Goal: Task Accomplishment & Management: Manage account settings

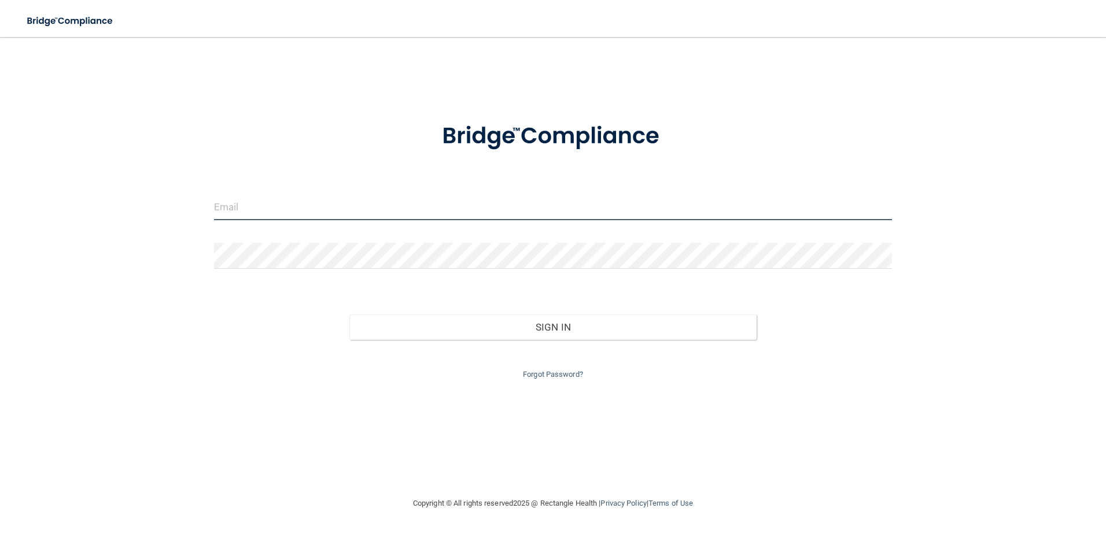
drag, startPoint x: 0, startPoint y: 0, endPoint x: 243, endPoint y: 210, distance: 321.1
click at [243, 209] on input "email" at bounding box center [553, 207] width 678 height 26
type input "[EMAIL_ADDRESS][DOMAIN_NAME]"
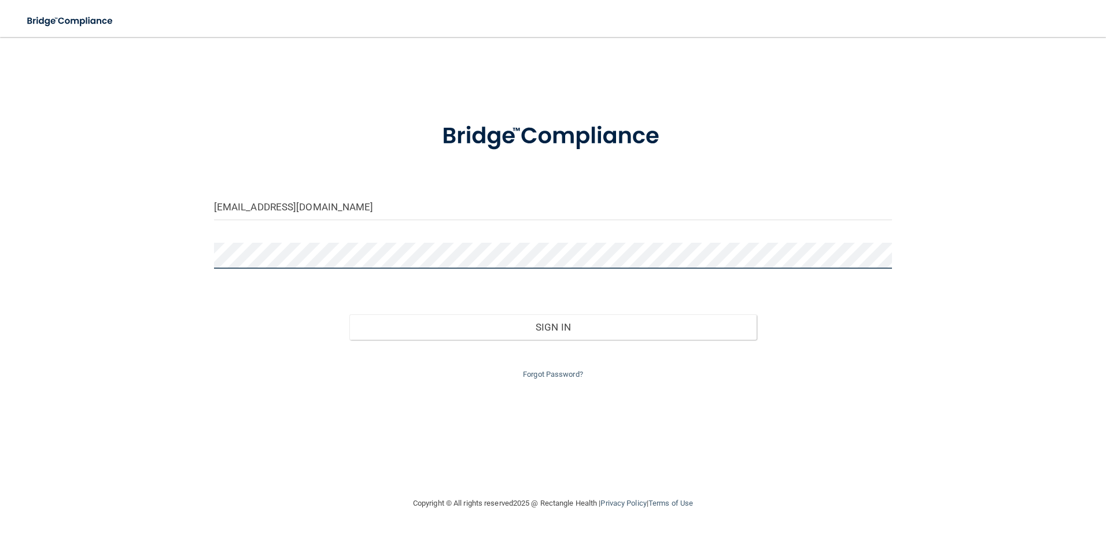
click at [349, 315] on button "Sign In" at bounding box center [552, 327] width 407 height 25
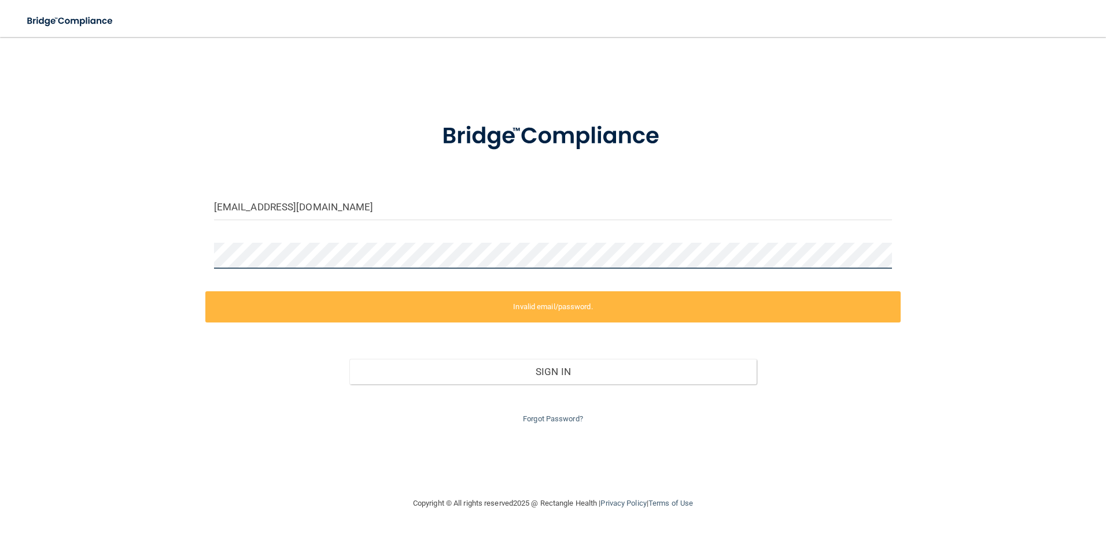
click at [122, 254] on div "[EMAIL_ADDRESS][DOMAIN_NAME] Invalid email/password. You don't have permission …" at bounding box center [553, 267] width 1060 height 437
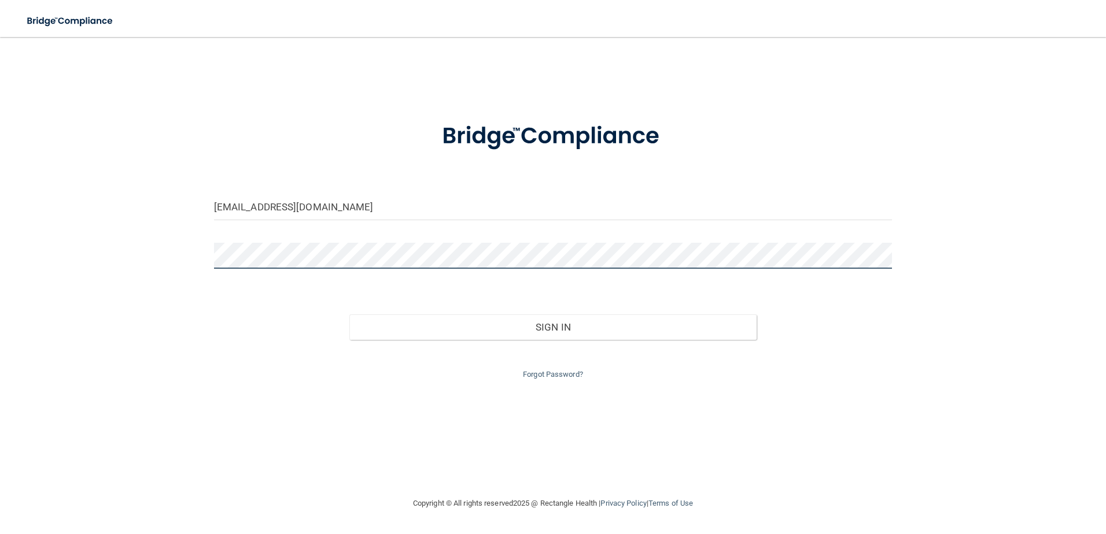
click at [349, 315] on button "Sign In" at bounding box center [552, 327] width 407 height 25
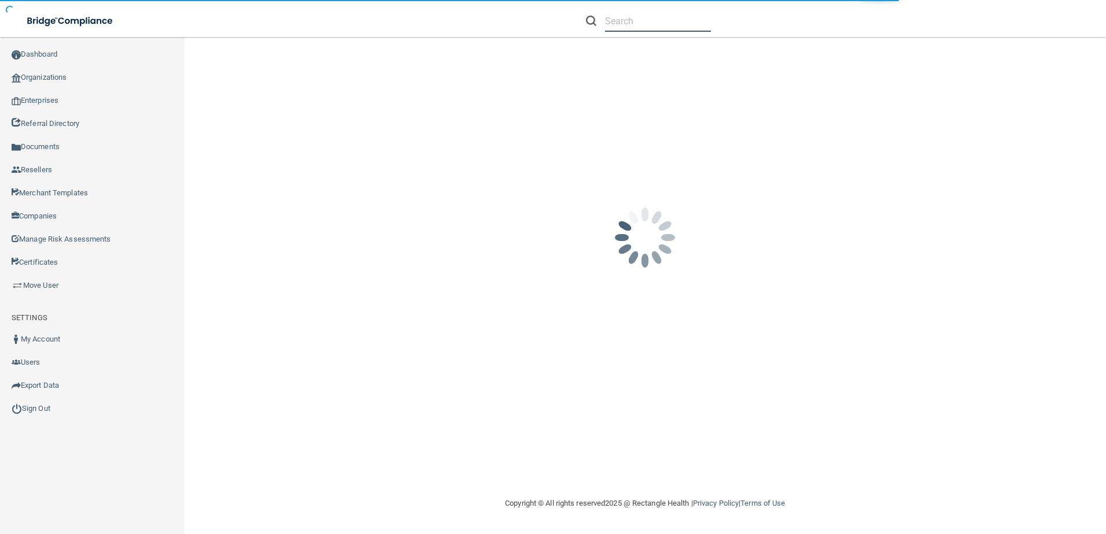
click at [665, 29] on input "text" at bounding box center [658, 20] width 106 height 21
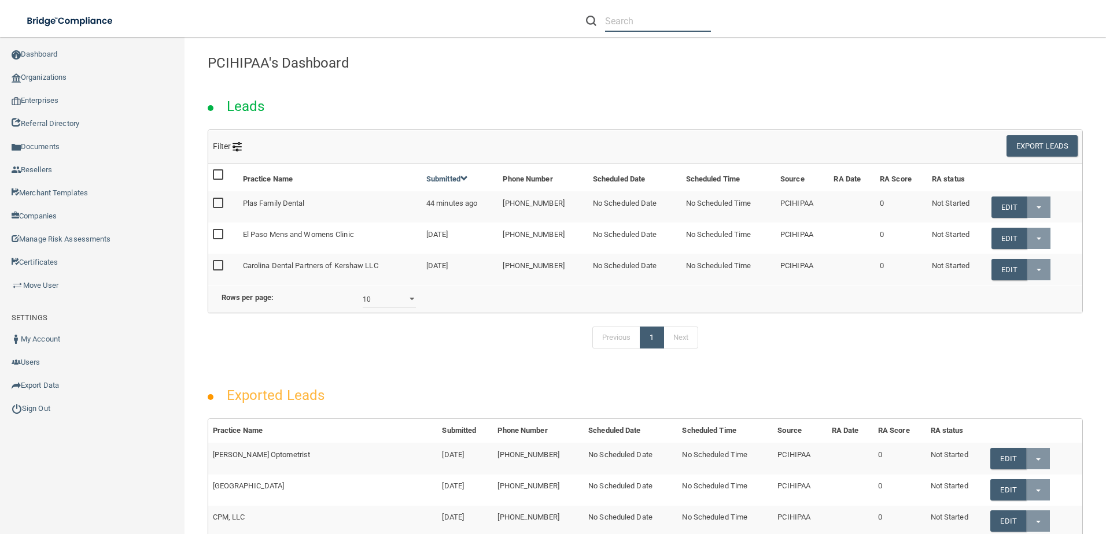
click at [634, 23] on input "text" at bounding box center [658, 20] width 106 height 21
paste input "[PERSON_NAME] DO LLC"
type input "[PERSON_NAME] DO LLC"
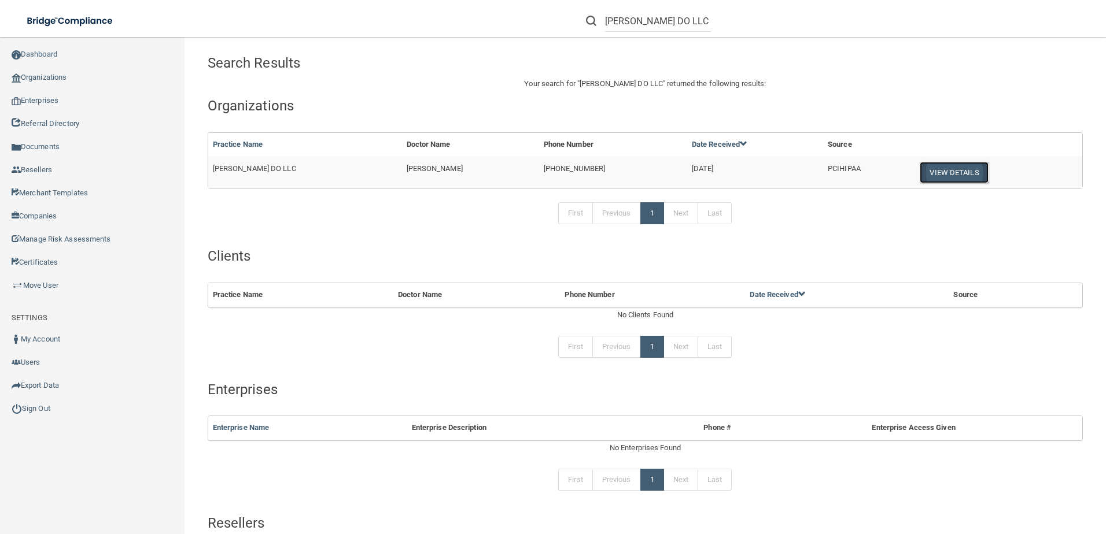
click at [959, 170] on button "View Details" at bounding box center [954, 172] width 68 height 21
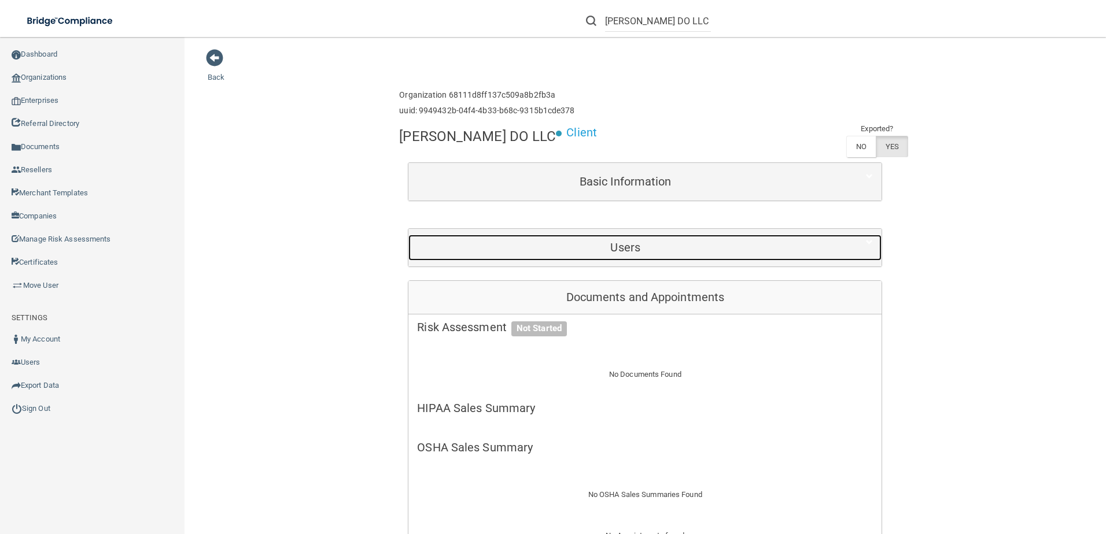
click at [629, 245] on h5 "Users" at bounding box center [625, 247] width 416 height 13
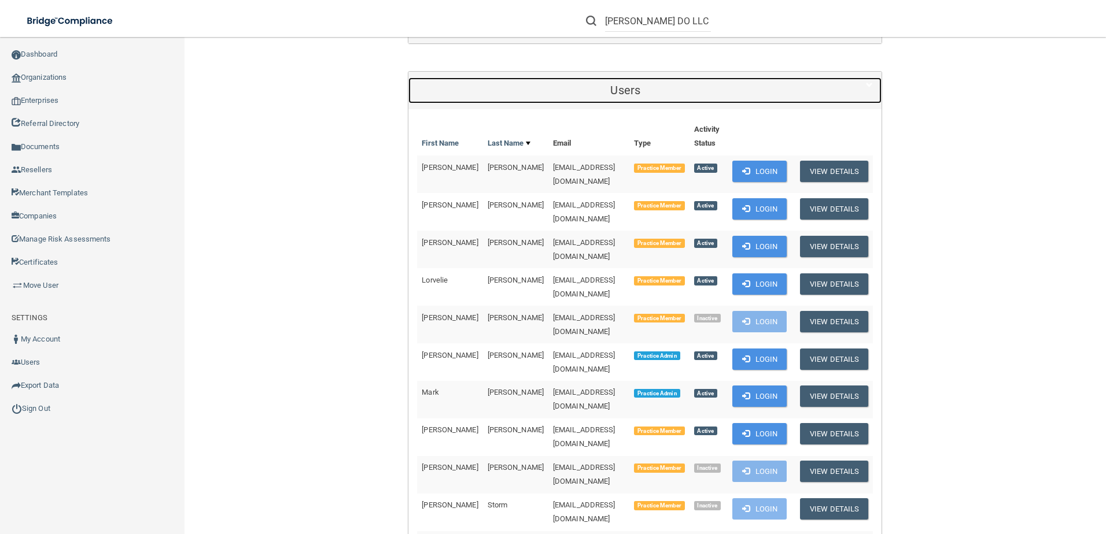
scroll to position [174, 0]
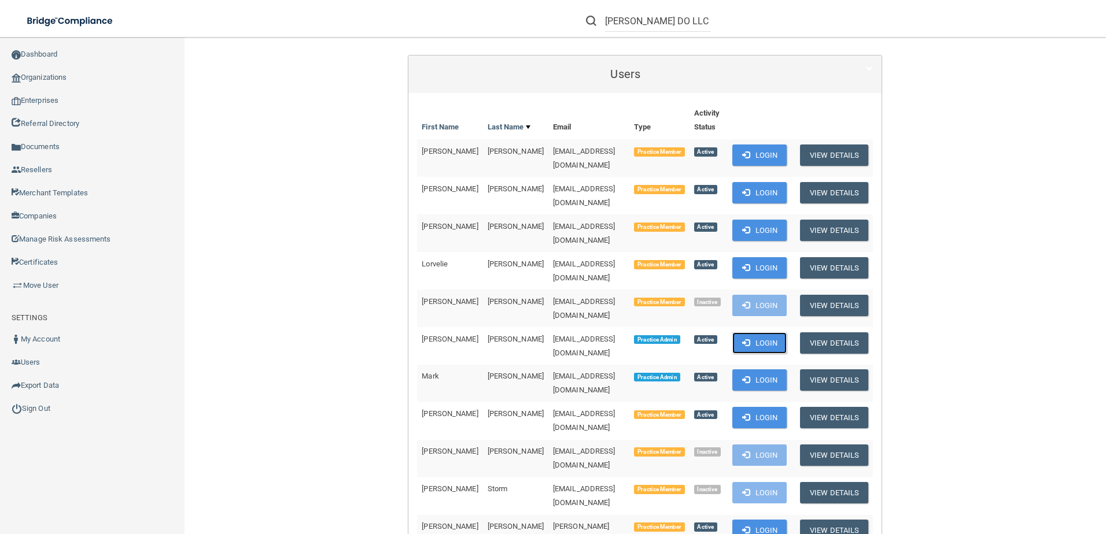
click at [750, 333] on button "Login" at bounding box center [759, 343] width 55 height 21
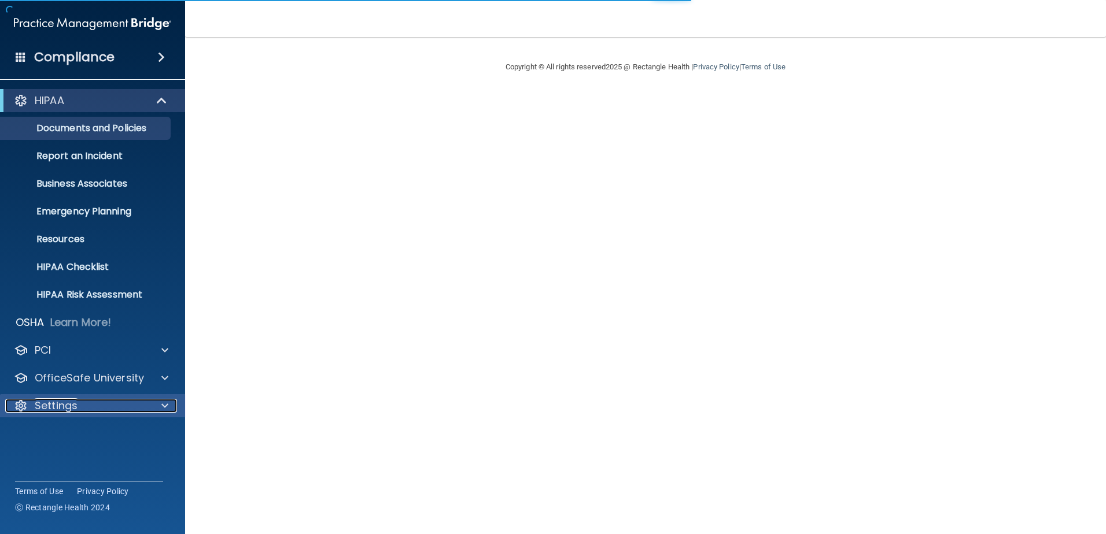
click at [119, 410] on div "Settings" at bounding box center [76, 406] width 143 height 14
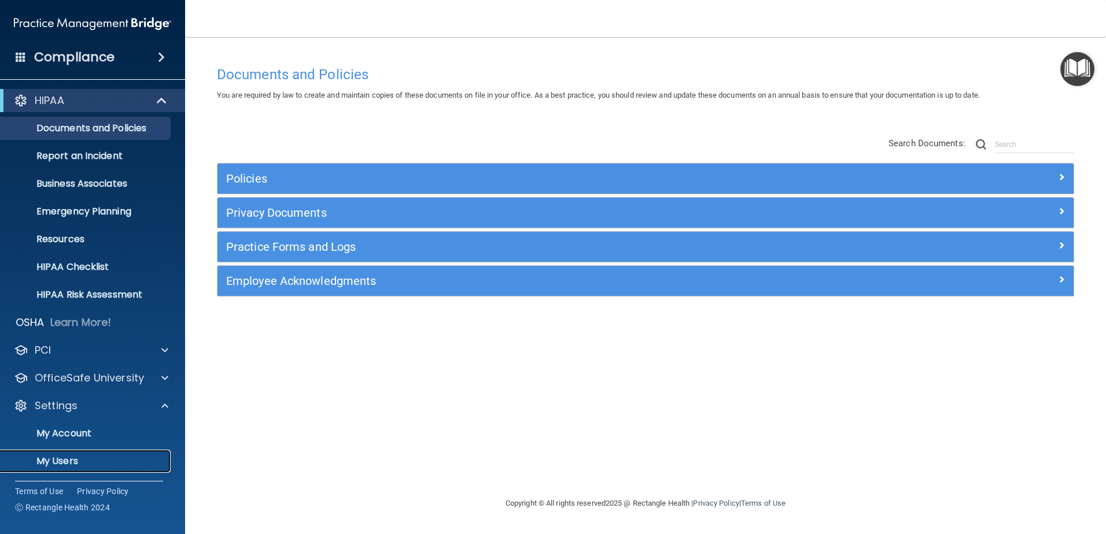
click at [131, 456] on p "My Users" at bounding box center [87, 462] width 158 height 12
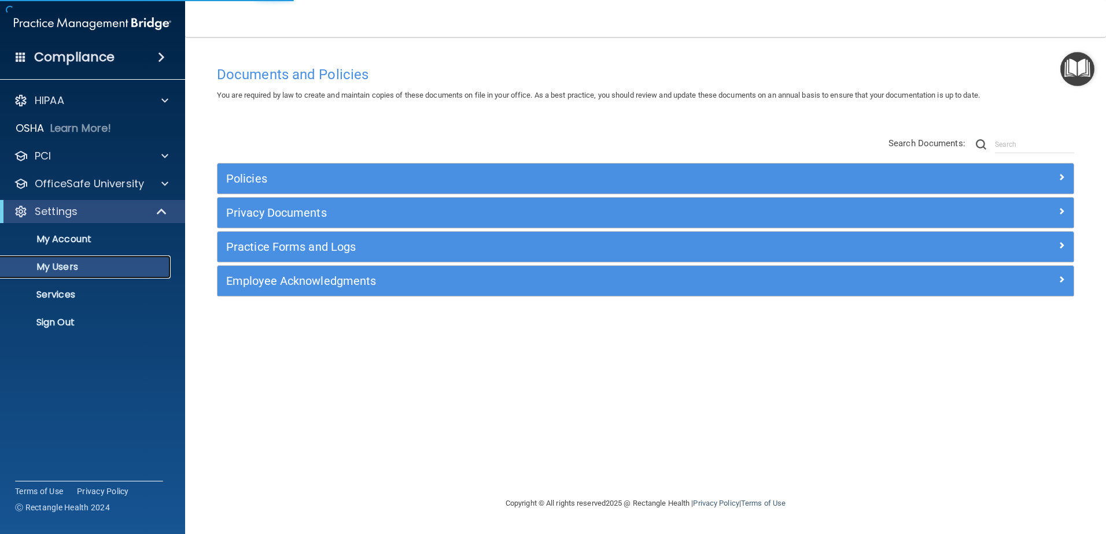
select select "20"
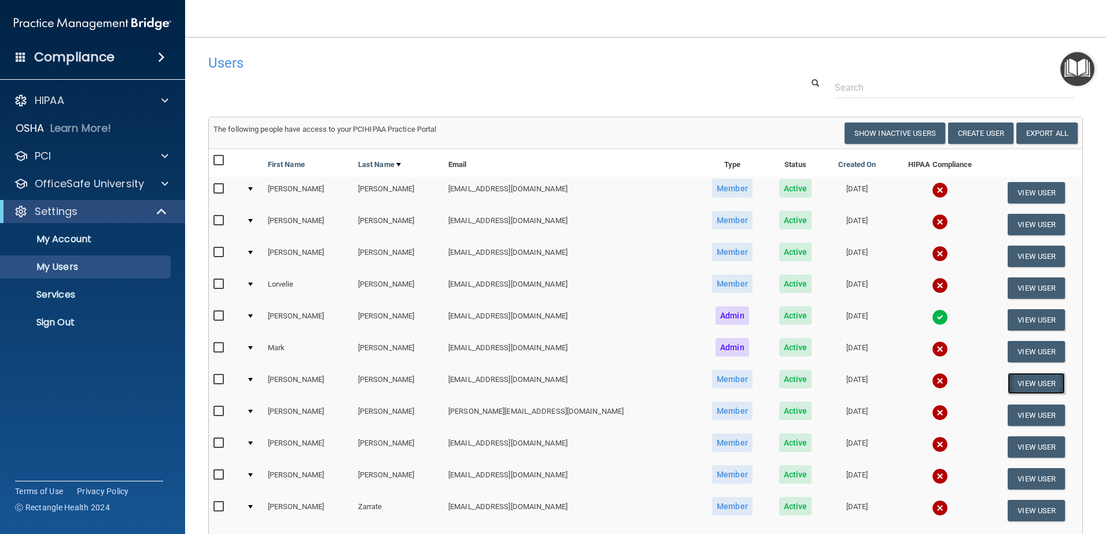
click at [1008, 378] on button "View User" at bounding box center [1036, 383] width 57 height 21
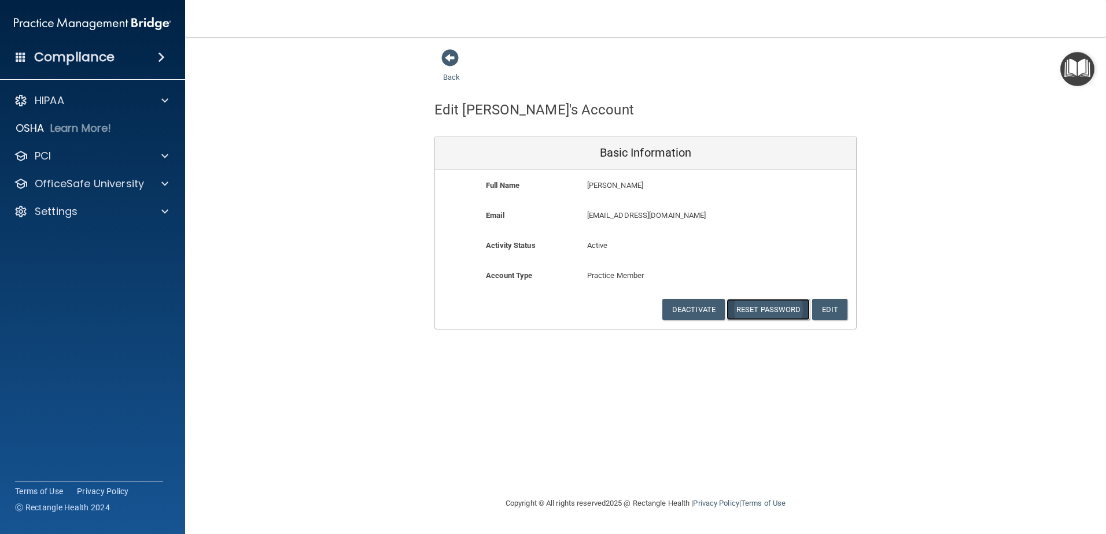
click at [758, 307] on button "Reset Password" at bounding box center [767, 309] width 83 height 21
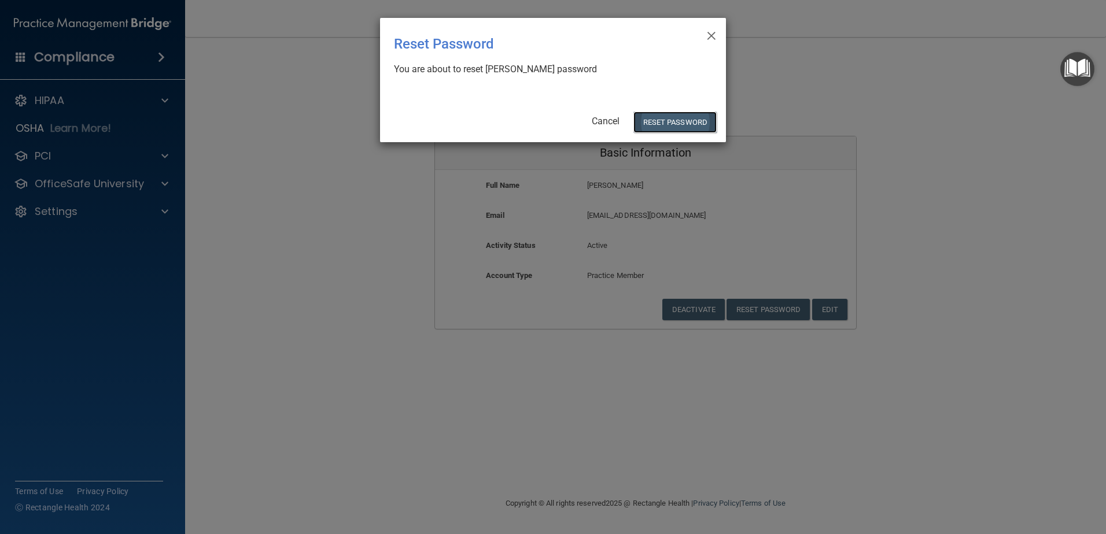
click at [677, 126] on button "Reset Password" at bounding box center [674, 122] width 83 height 21
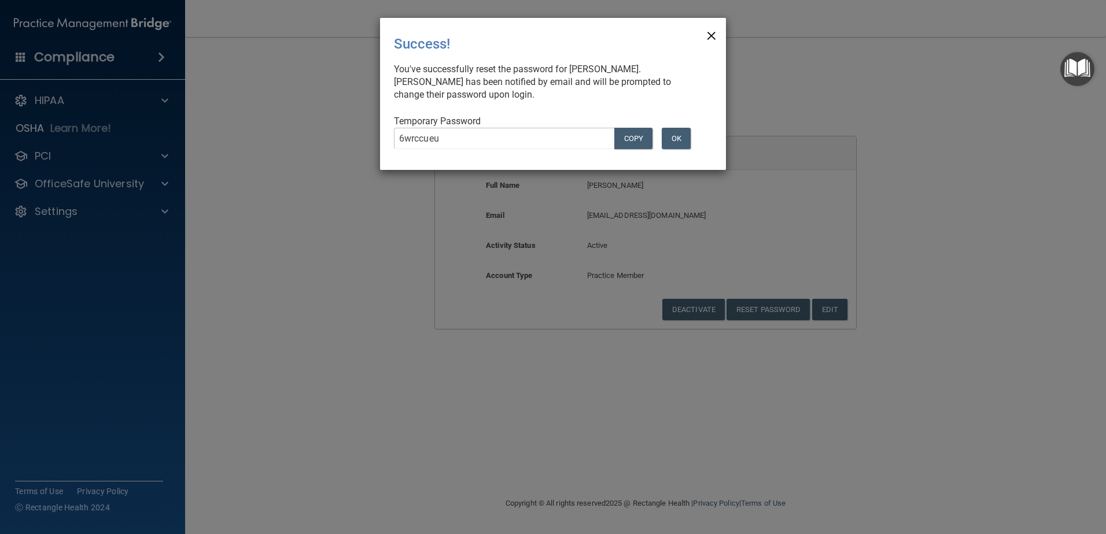
click at [709, 38] on span "×" at bounding box center [711, 34] width 10 height 23
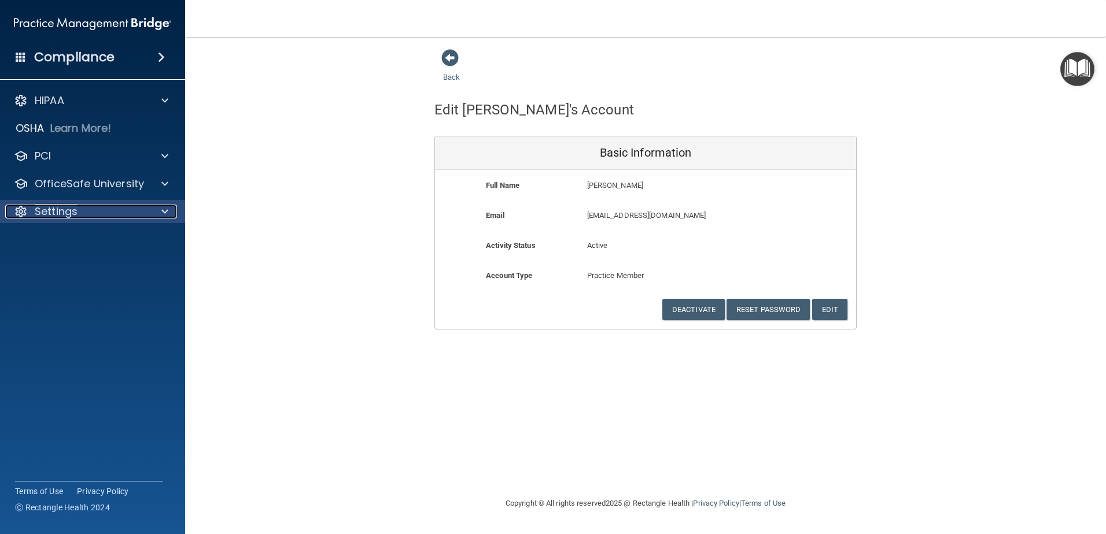
click at [95, 214] on div "Settings" at bounding box center [76, 212] width 143 height 14
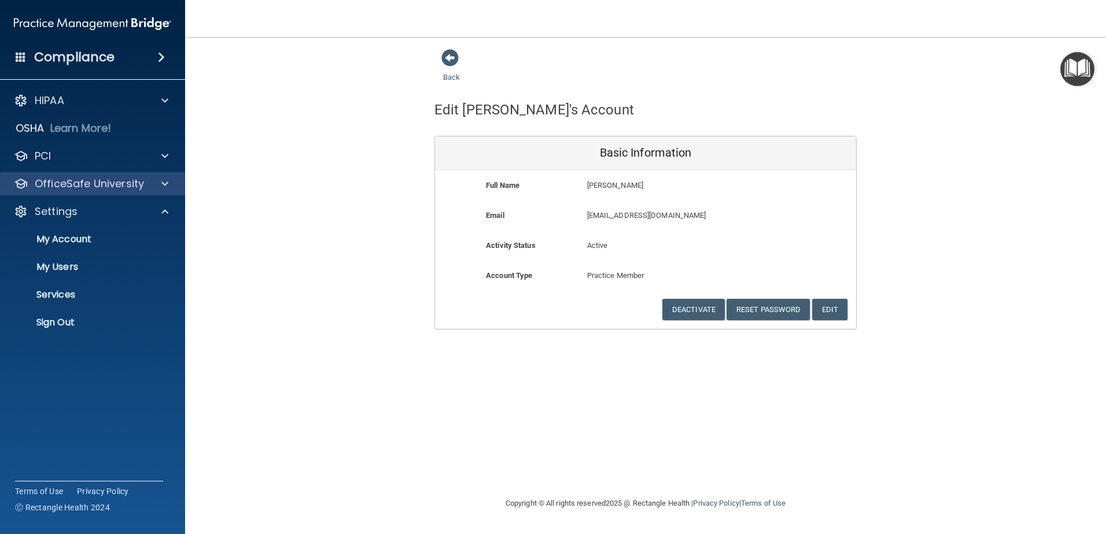
click at [137, 191] on div "OfficeSafe University" at bounding box center [93, 183] width 186 height 23
click at [145, 188] on div "OfficeSafe University" at bounding box center [76, 184] width 143 height 14
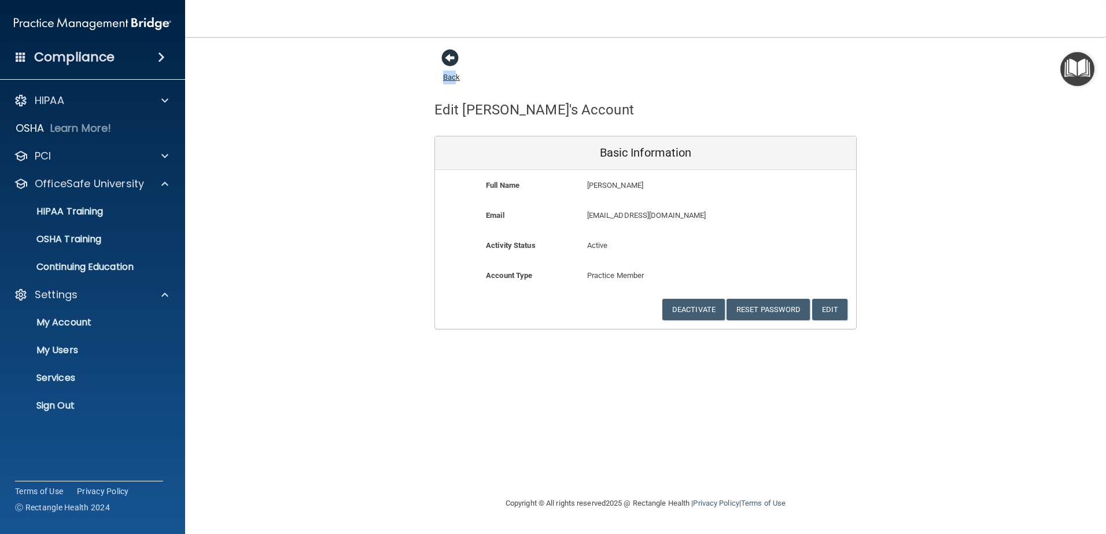
drag, startPoint x: 455, startPoint y: 65, endPoint x: 455, endPoint y: 77, distance: 11.6
click at [455, 77] on link "Back" at bounding box center [451, 70] width 17 height 23
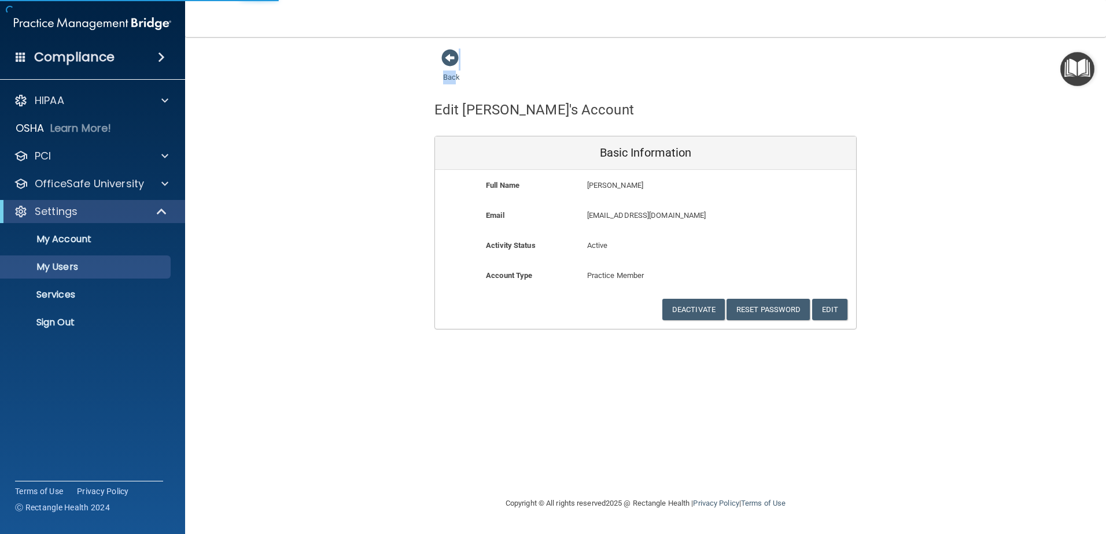
select select "20"
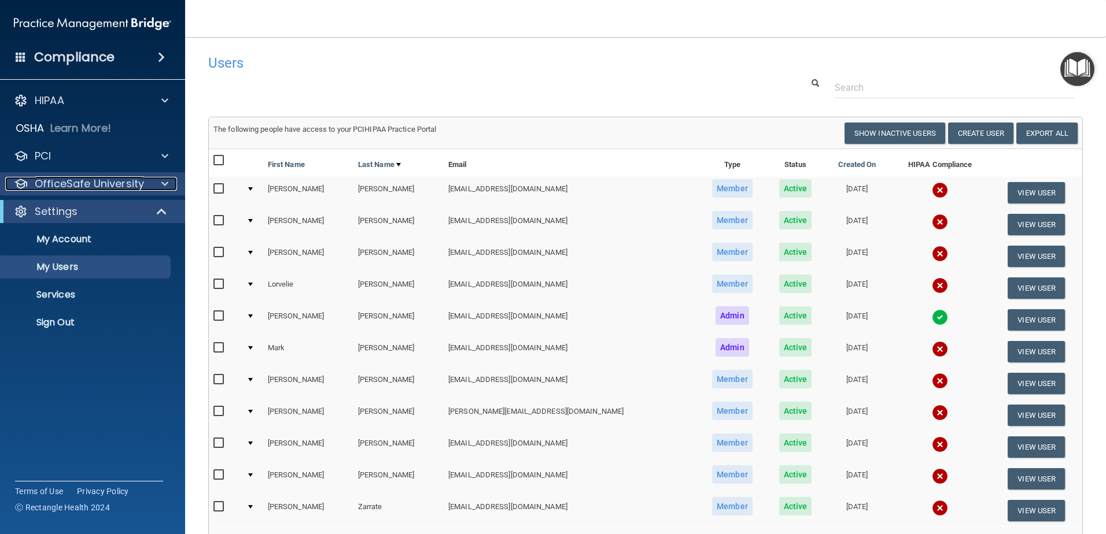
click at [142, 190] on p "OfficeSafe University" at bounding box center [89, 184] width 109 height 14
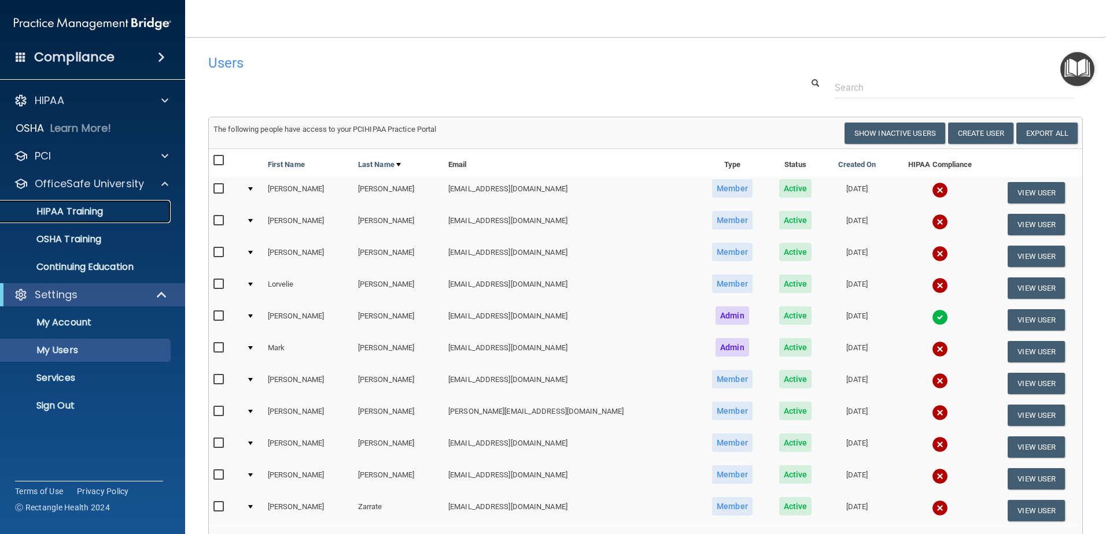
click at [121, 205] on link "HIPAA Training" at bounding box center [79, 211] width 182 height 23
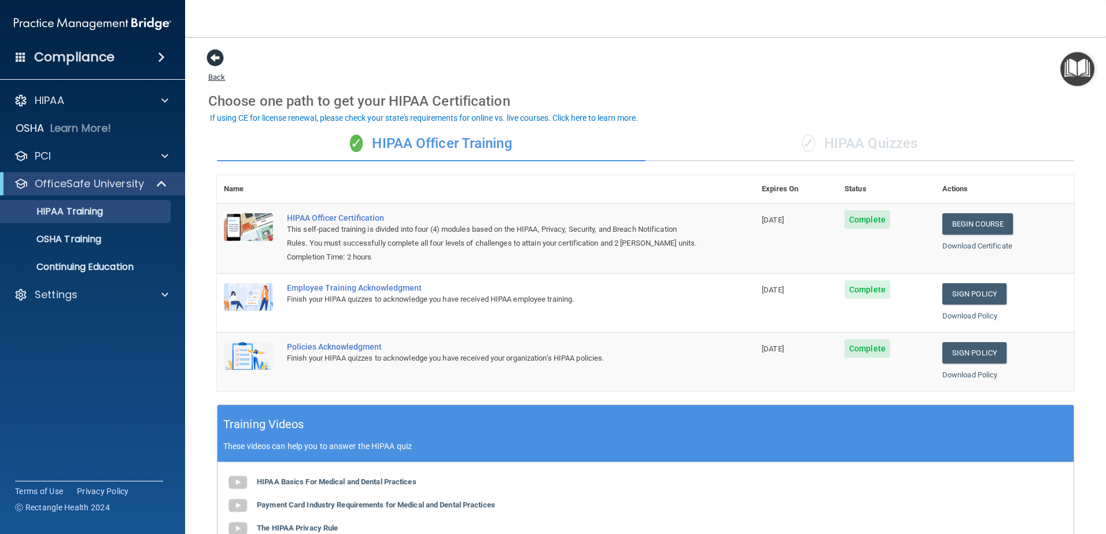
click at [214, 64] on span at bounding box center [214, 57] width 17 height 17
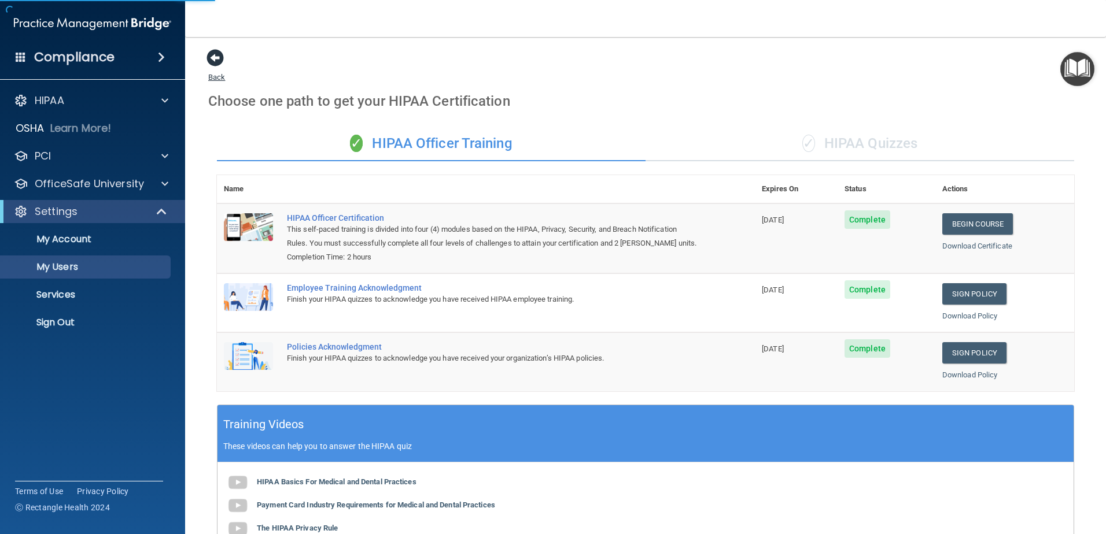
select select "20"
